Goal: Contribute content: Contribute content

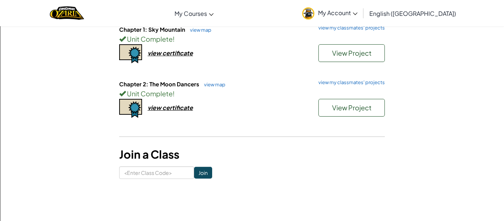
scroll to position [94, 0]
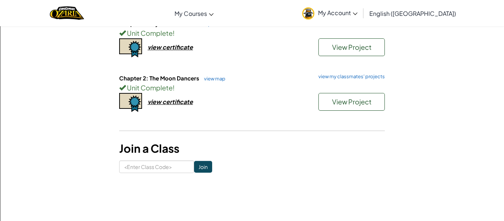
click at [290, 109] on div "Chapter 2: The Moon Dancers view map view my classmates' projects Unit Complete…" at bounding box center [251, 101] width 265 height 55
click at [338, 102] on span "View Project" at bounding box center [351, 101] width 39 height 8
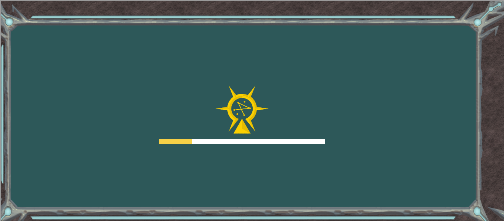
click at [347, 108] on div "Goals Error loading from server. Try refreshing the page. You'll need to join a…" at bounding box center [252, 110] width 504 height 221
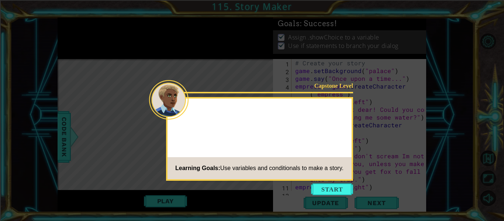
click at [347, 108] on div at bounding box center [259, 111] width 184 height 21
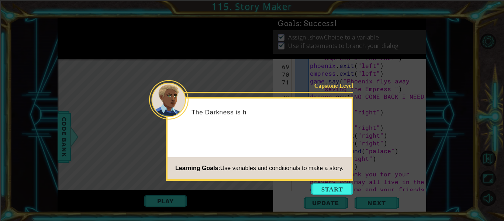
scroll to position [921, 0]
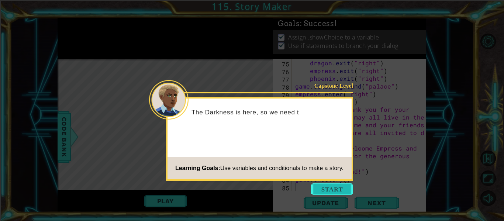
click at [338, 194] on button "Start" at bounding box center [332, 189] width 42 height 12
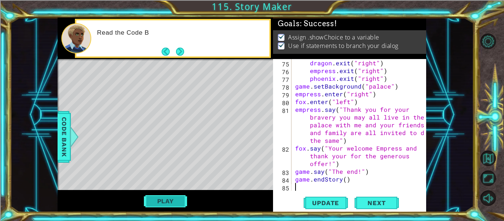
click at [165, 201] on button "Play" at bounding box center [165, 201] width 43 height 14
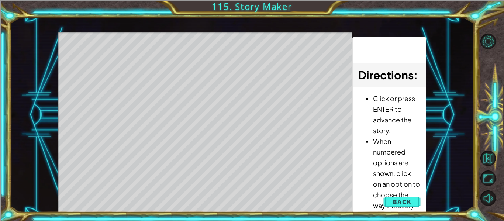
click at [223, 47] on div "Level Map" at bounding box center [228, 140] width 341 height 217
click at [208, 48] on div "Level Map" at bounding box center [228, 140] width 341 height 217
click at [244, 60] on div "Level Map" at bounding box center [228, 140] width 341 height 217
click at [392, 202] on button "Back" at bounding box center [401, 201] width 37 height 15
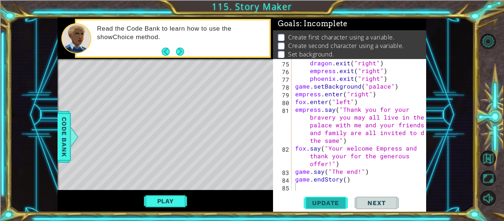
click at [335, 204] on span "Update" at bounding box center [325, 202] width 42 height 7
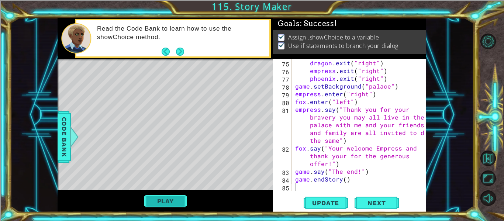
click at [174, 203] on button "Play" at bounding box center [165, 201] width 43 height 14
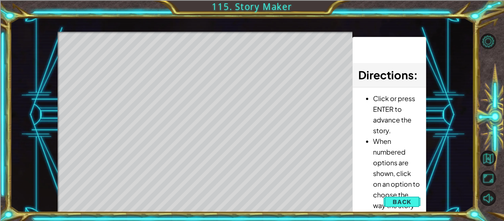
click at [210, 97] on div "Level Map" at bounding box center [228, 140] width 341 height 217
click at [212, 102] on div "Level Map" at bounding box center [228, 140] width 341 height 217
click at [206, 101] on div "Level Map" at bounding box center [228, 140] width 341 height 217
click at [215, 98] on div "Level Map" at bounding box center [228, 140] width 341 height 217
click at [213, 98] on div "Level Map" at bounding box center [228, 140] width 341 height 217
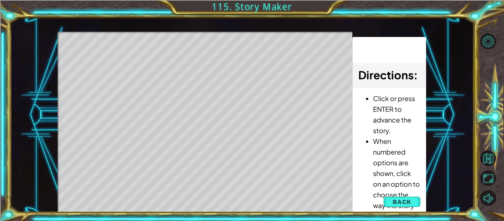
click at [213, 98] on div "Level Map" at bounding box center [228, 140] width 341 height 217
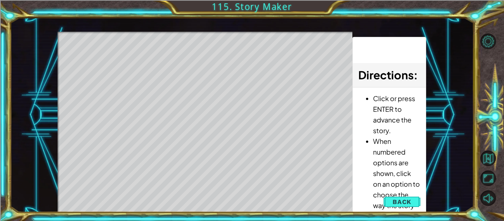
click at [213, 98] on div "Level Map" at bounding box center [228, 140] width 341 height 217
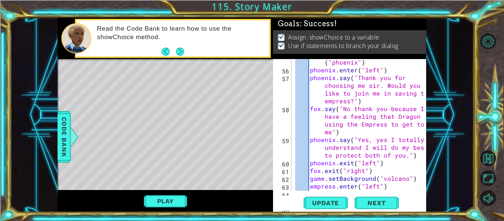
scroll to position [663, 0]
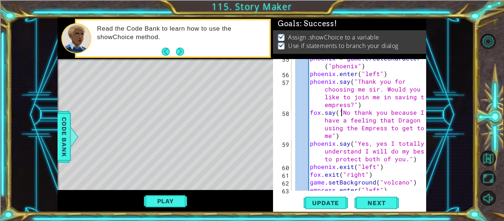
click at [341, 113] on div "phoenix = game . createCharacter ( "phoenix" ) phoenix . enter ( "left" ) phoen…" at bounding box center [360, 131] width 135 height 155
click at [340, 114] on div "phoenix = game . createCharacter ( "phoenix" ) phoenix . enter ( "left" ) phoen…" at bounding box center [360, 131] width 135 height 155
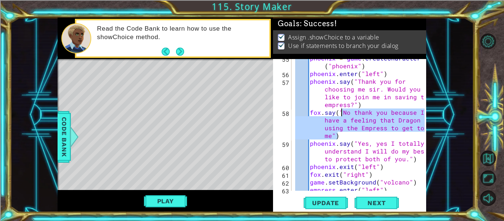
drag, startPoint x: 361, startPoint y: 135, endPoint x: 340, endPoint y: 113, distance: 30.2
click at [340, 113] on div "phoenix = game . createCharacter ( "phoenix" ) phoenix . enter ( "left" ) phoen…" at bounding box center [360, 131] width 135 height 155
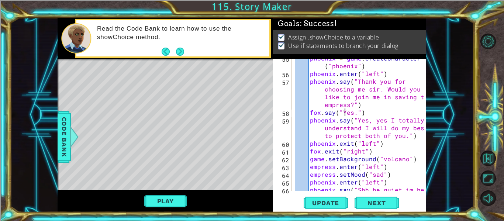
scroll to position [0, 3]
drag, startPoint x: 354, startPoint y: 120, endPoint x: 359, endPoint y: 120, distance: 4.8
click at [359, 120] on div "phoenix = game . createCharacter ( "phoenix" ) phoenix . enter ( "left" ) phoen…" at bounding box center [360, 135] width 135 height 163
type textarea "phoenix.say("Yes, yes I totally understand I will do my best to protect both of…"
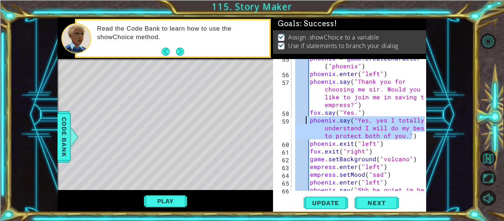
drag, startPoint x: 418, startPoint y: 139, endPoint x: 307, endPoint y: 120, distance: 113.3
click at [307, 120] on div "phoenix.say("Yes, yes I totally understand I will do my best to protect both of…" at bounding box center [349, 125] width 152 height 132
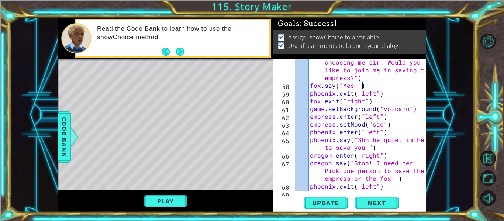
scroll to position [695, 0]
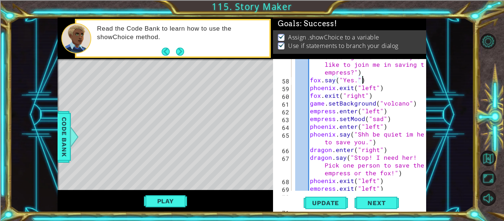
click at [387, 125] on div "phoenix . say ( "Thank you for choosing me sir. Would you like to join me in sa…" at bounding box center [360, 130] width 135 height 170
type textarea "phoenix.enter("left")"
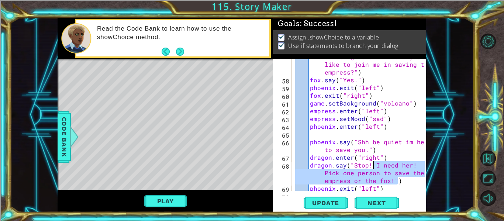
drag, startPoint x: 397, startPoint y: 178, endPoint x: 373, endPoint y: 168, distance: 25.9
click at [373, 168] on div "phoenix . say ( "Thank you for choosing me sir. Would you like to join me in sa…" at bounding box center [360, 130] width 135 height 170
click at [373, 168] on div "phoenix . say ( "Thank you for choosing me sir. Would you like to join me in sa…" at bounding box center [358, 125] width 131 height 132
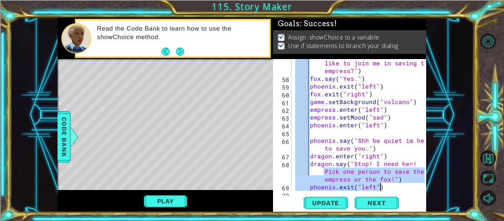
scroll to position [697, 0]
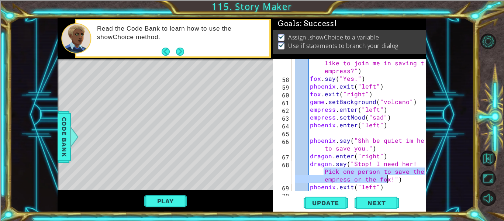
drag, startPoint x: 324, startPoint y: 172, endPoint x: 386, endPoint y: 181, distance: 62.9
click at [386, 181] on div "phoenix . say ( "Thank you for choosing me sir. Would you like to join me in sa…" at bounding box center [360, 128] width 135 height 170
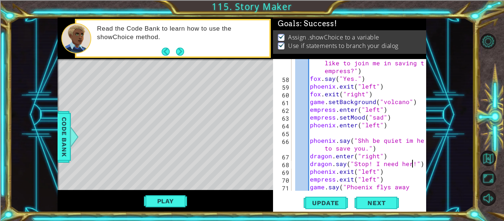
click at [381, 145] on div "phoenix . say ( "Thank you for choosing me sir. Would you like to join me in sa…" at bounding box center [360, 132] width 135 height 178
type textarea "phoenix.say("Shh be quiet im here to save you.")"
click at [376, 146] on div "phoenix . say ( "Thank you for choosing me sir. Would you like to join me in sa…" at bounding box center [360, 132] width 135 height 178
click at [371, 139] on div "phoenix . say ( "Thank you for choosing me sir. Would you like to join me in sa…" at bounding box center [360, 132] width 135 height 178
click at [365, 134] on div "phoenix . say ( "Thank you for choosing me sir. Would you like to join me in sa…" at bounding box center [360, 132] width 135 height 178
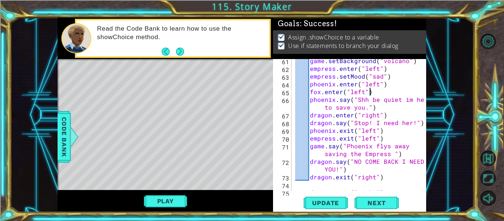
scroll to position [753, 0]
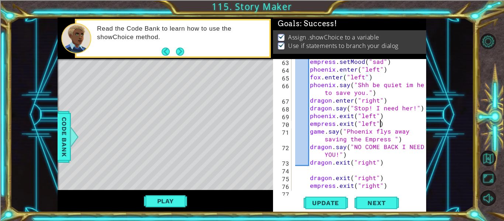
click at [380, 121] on div "empress . setMood ( "sad" ) phoenix . enter ( "left" ) fox . enter ( "left" ) p…" at bounding box center [360, 131] width 135 height 147
type textarea "empress.exit("left")"
click at [383, 123] on div "empress . setMood ( "sad" ) phoenix . enter ( "left" ) fox . enter ( "left" ) p…" at bounding box center [360, 131] width 135 height 147
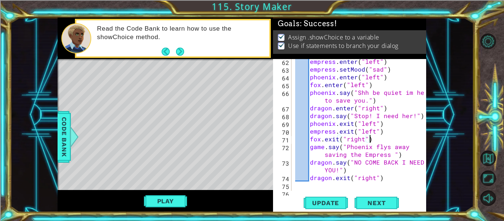
scroll to position [745, 0]
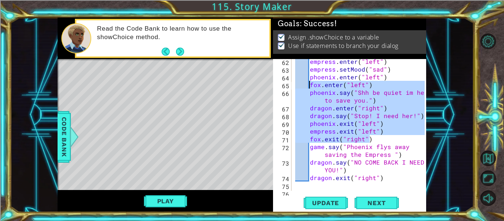
drag, startPoint x: 380, startPoint y: 136, endPoint x: 309, endPoint y: 82, distance: 89.0
click at [309, 82] on div "empress . enter ( "left" ) empress . setMood ( "sad" ) phoenix . enter ( "left"…" at bounding box center [360, 131] width 135 height 147
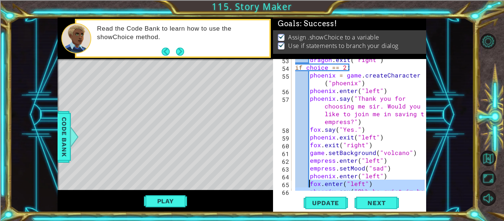
scroll to position [645, 0]
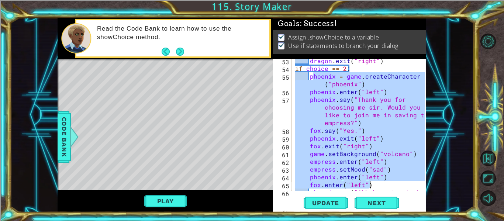
drag, startPoint x: 311, startPoint y: 78, endPoint x: 394, endPoint y: 191, distance: 140.4
click at [394, 191] on div "fox.enter("left") phoenix.say("Shh be quiet im here to save you.") 53 54 55 56 …" at bounding box center [349, 135] width 153 height 153
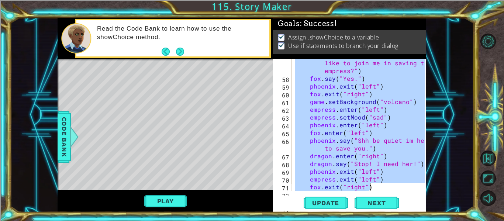
click at [383, 175] on div "phoenix . say ( "Thank you for choosing me sir. Would you like to join me in sa…" at bounding box center [358, 125] width 131 height 132
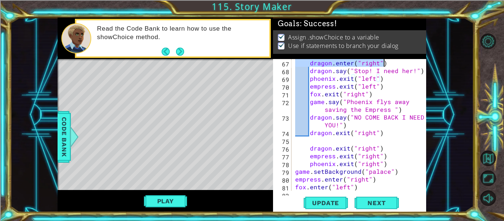
scroll to position [790, 0]
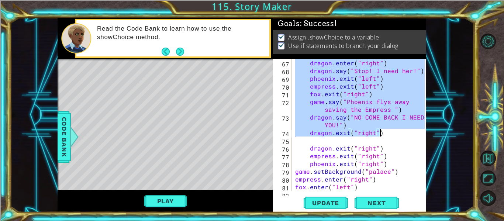
drag, startPoint x: 310, startPoint y: 92, endPoint x: 403, endPoint y: 135, distance: 102.6
click at [403, 135] on div "dragon . enter ( "right" ) dragon . say ( "Stop! I need her!" ) phoenix . exit …" at bounding box center [360, 148] width 135 height 178
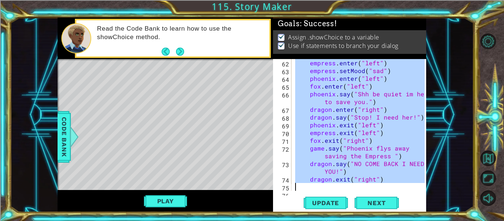
scroll to position [766, 0]
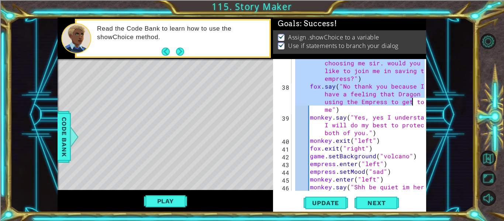
drag, startPoint x: 311, startPoint y: 74, endPoint x: 412, endPoint y: 101, distance: 104.3
click at [412, 101] on div "monkey . say ( "Thank you for choosing me sir. would you like to join me in sav…" at bounding box center [360, 140] width 135 height 178
click at [412, 101] on div "monkey . say ( "Thank you for choosing me sir. would you like to join me in sav…" at bounding box center [358, 125] width 131 height 132
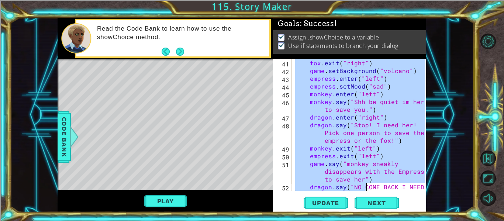
scroll to position [519, 0]
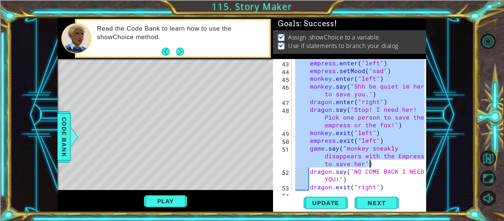
drag, startPoint x: 309, startPoint y: 129, endPoint x: 403, endPoint y: 183, distance: 107.9
click at [403, 183] on div "empress . enter ( "left" ) empress . setMood ( "sad" ) monkey . enter ( "left" …" at bounding box center [360, 132] width 135 height 147
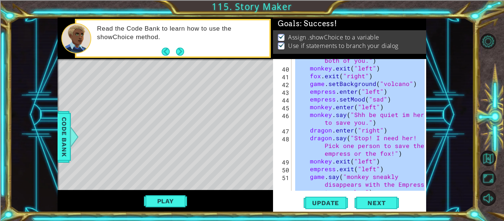
scroll to position [490, 0]
click at [402, 167] on div "monkey . say ( "Yes, yes I understand I will do my best to protect both of you.…" at bounding box center [358, 125] width 131 height 132
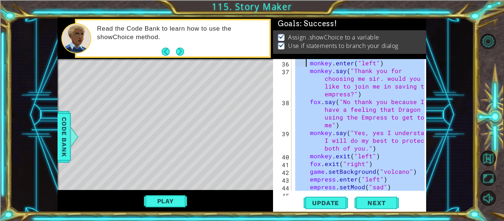
scroll to position [364, 0]
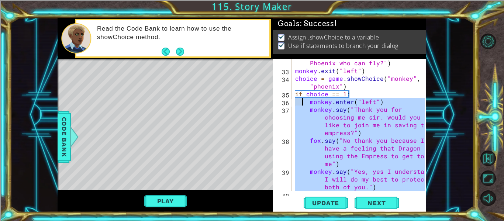
drag, startPoint x: 382, startPoint y: 170, endPoint x: 304, endPoint y: 104, distance: 102.6
click at [304, 104] on div "monkey . say ( "Or my brave student Phoenix who can fly?" ) monkey . exit ( "le…" at bounding box center [360, 128] width 135 height 155
click at [307, 110] on div "monkey . say ( "Or my brave student Phoenix who can fly?" ) monkey . exit ( "le…" at bounding box center [358, 125] width 131 height 132
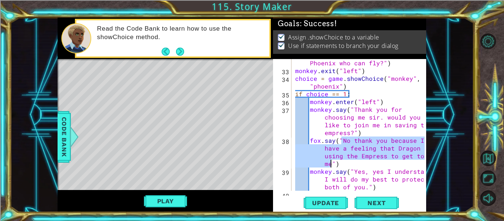
drag, startPoint x: 340, startPoint y: 139, endPoint x: 330, endPoint y: 163, distance: 26.4
click at [330, 163] on div "monkey . say ( "Or my brave student Phoenix who can fly?" ) monkey . exit ( "le…" at bounding box center [360, 128] width 135 height 155
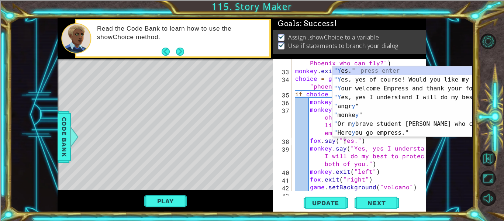
scroll to position [0, 3]
click at [355, 143] on div "monkey . say ( "Or my brave student Phoenix who can fly?" ) monkey . exit ( "le…" at bounding box center [360, 128] width 135 height 155
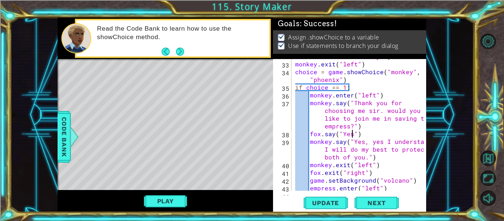
scroll to position [384, 0]
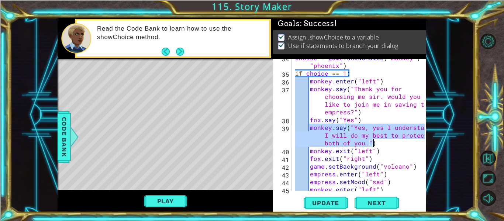
drag, startPoint x: 310, startPoint y: 126, endPoint x: 374, endPoint y: 144, distance: 66.6
click at [374, 144] on div "choice = game . showChoice ( "monkey" , "phoenix" ) if choice == 1 : monkey . e…" at bounding box center [360, 131] width 135 height 155
type textarea "monkey.say("Yes, yes I understand I will do my best to protect both of you.")"
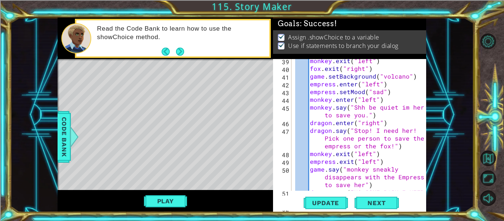
scroll to position [455, 0]
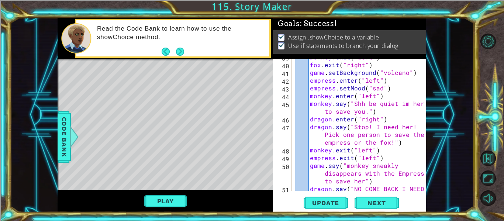
click at [377, 95] on div "monkey . exit ( "left" ) fox . exit ( "right" ) game . setBackground ( "volcano…" at bounding box center [360, 130] width 135 height 155
type textarea "monkey.enter("left")"
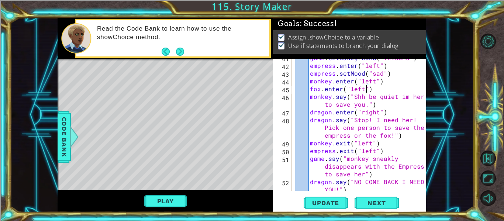
scroll to position [492, 0]
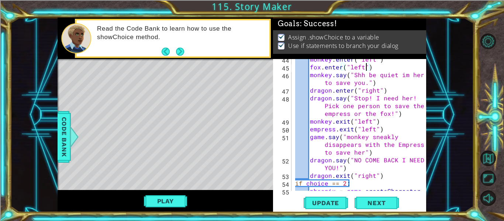
click at [381, 129] on div "monkey . enter ( "left" ) fox . enter ( "left" ) monkey . say ( "Shh be quiet i…" at bounding box center [360, 132] width 135 height 155
type textarea "empress.exit("left")"
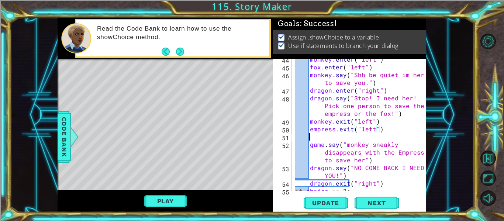
scroll to position [0, 0]
type textarea "m"
type textarea "fox.exit("right")"
